Goal: Navigation & Orientation: Find specific page/section

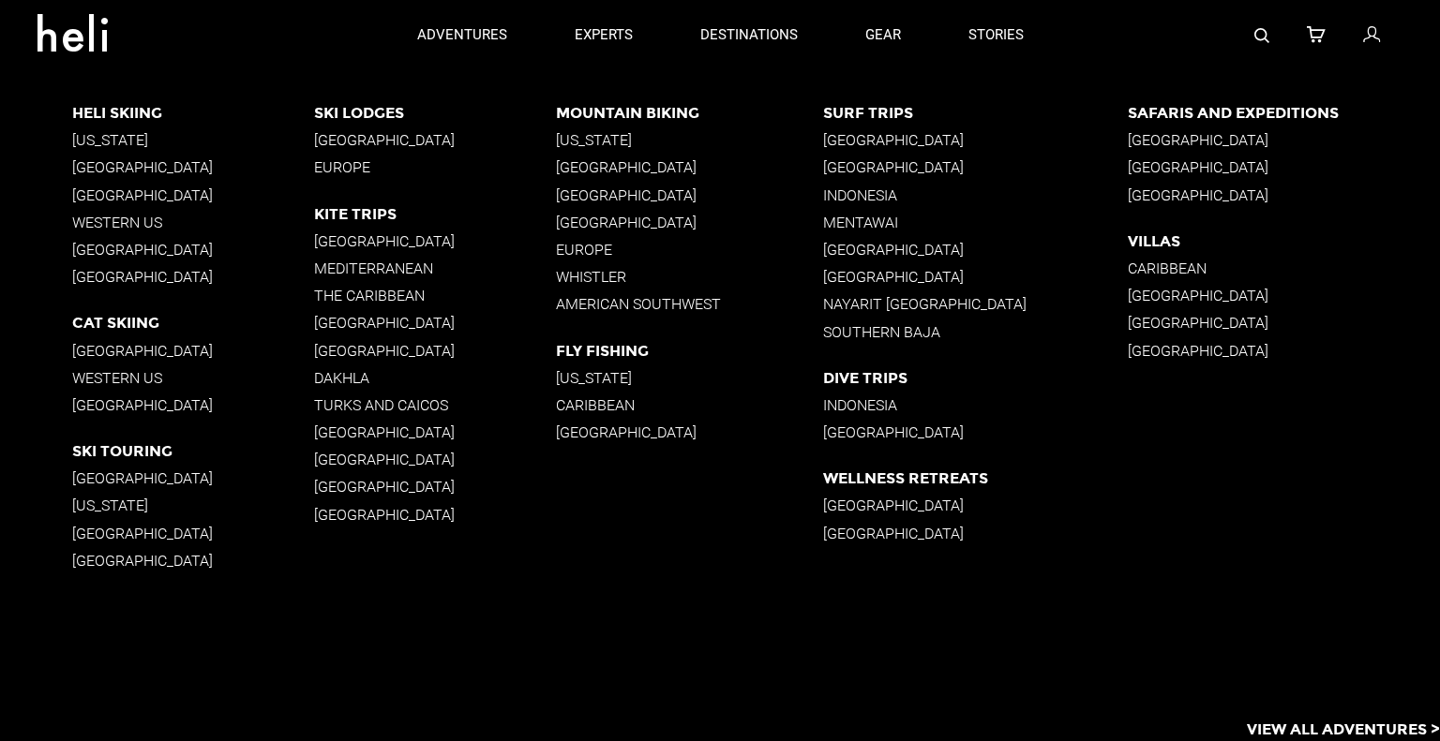
click at [334, 351] on p "[GEOGRAPHIC_DATA]" at bounding box center [435, 351] width 242 height 18
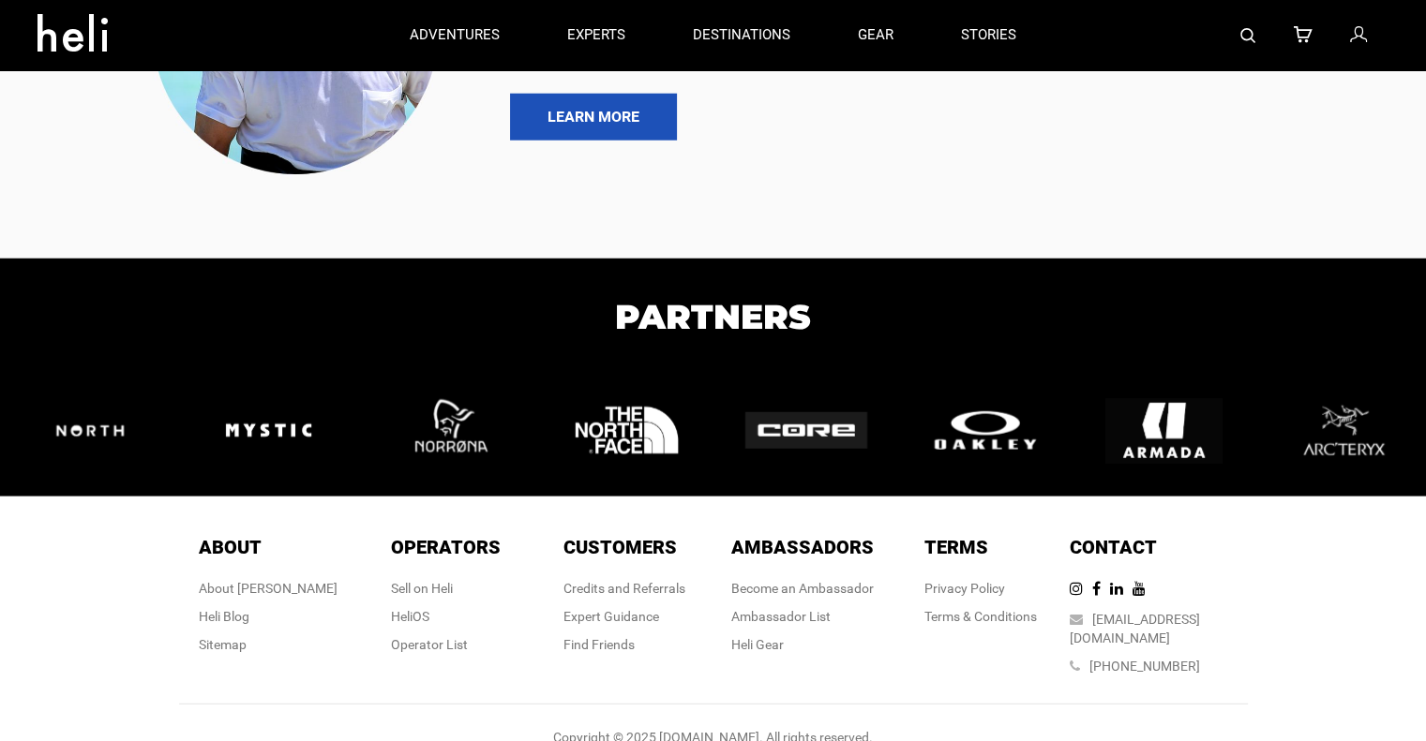
scroll to position [4923, 0]
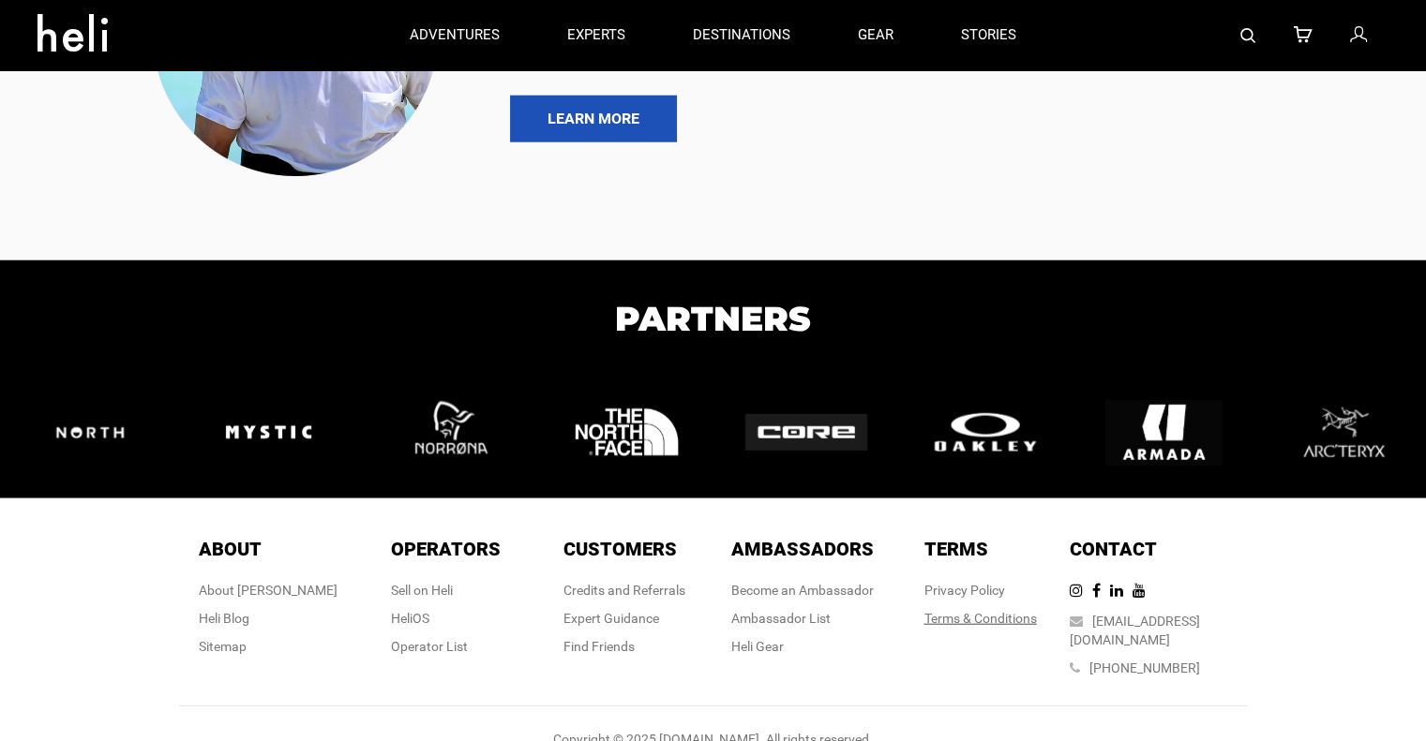
click at [949, 611] on link "Terms & Conditions" at bounding box center [980, 618] width 112 height 15
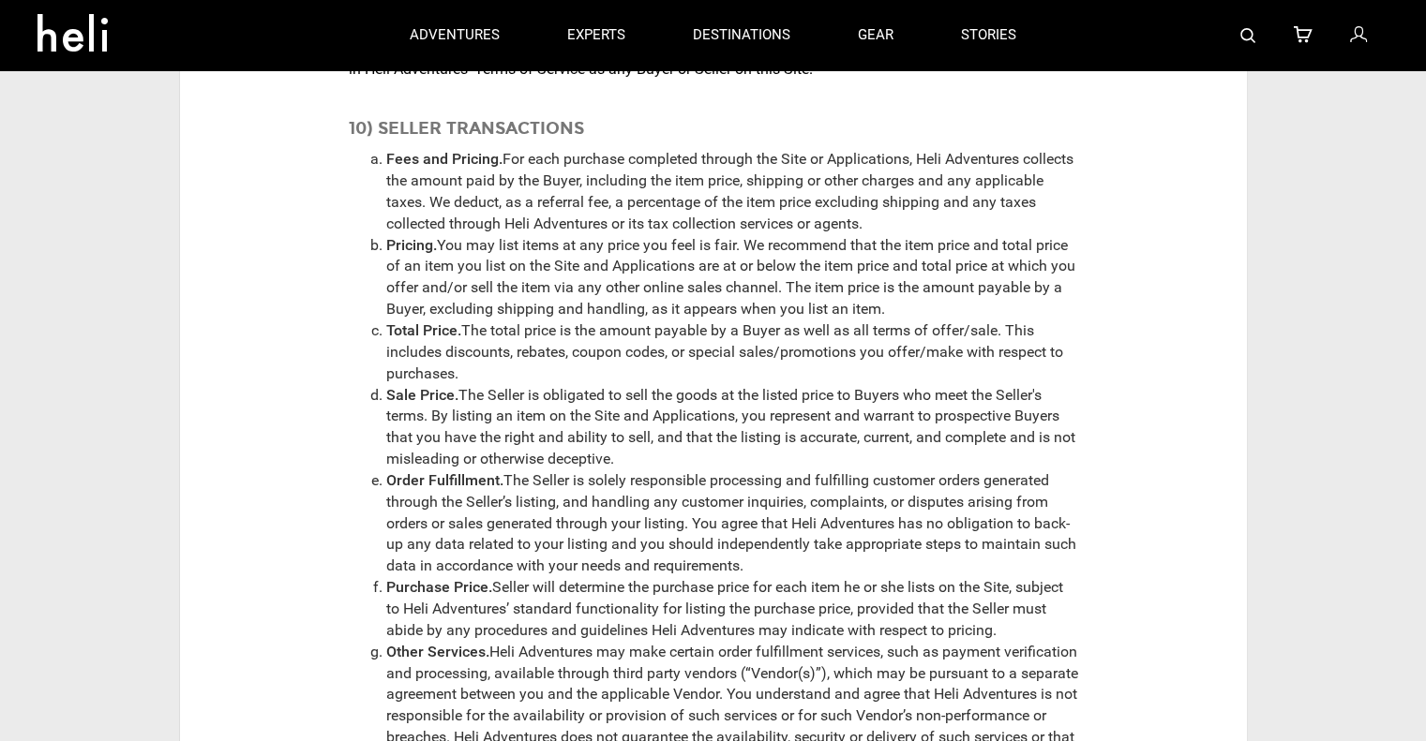
scroll to position [12266, 0]
drag, startPoint x: 598, startPoint y: 575, endPoint x: 1360, endPoint y: 39, distance: 931.2
click at [1360, 39] on icon at bounding box center [1357, 35] width 17 height 24
